Goal: Transaction & Acquisition: Purchase product/service

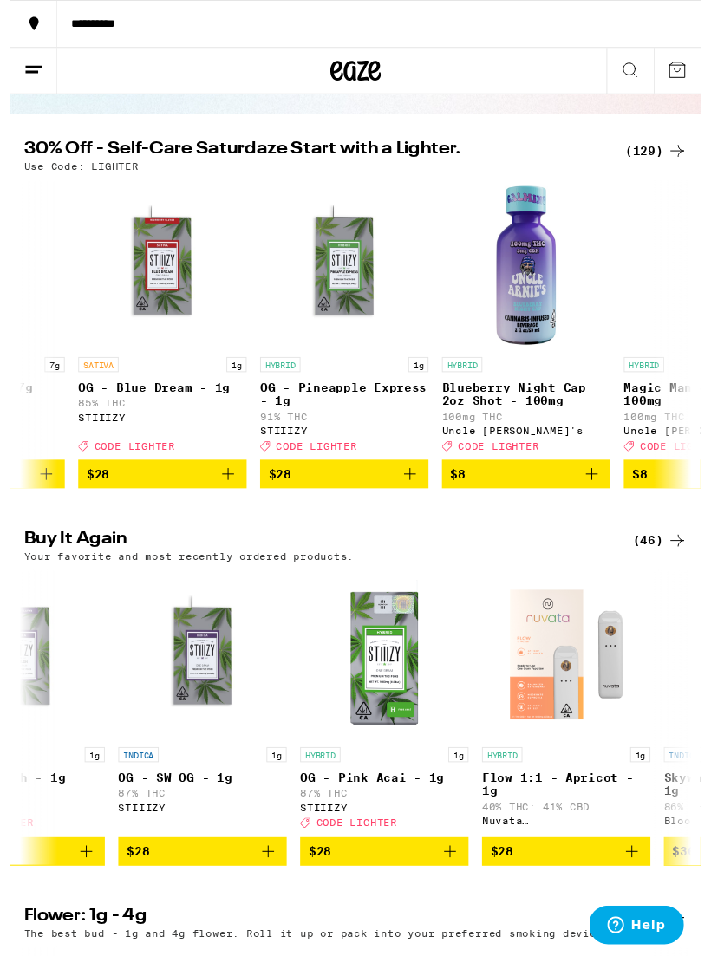
scroll to position [0, 2194]
